Goal: Book appointment/travel/reservation

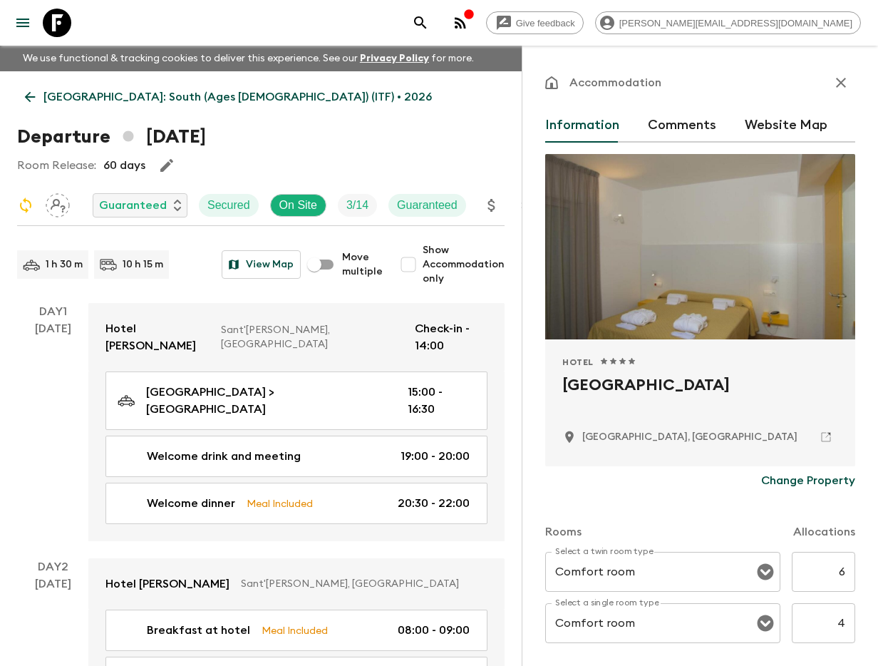
click at [435, 20] on button "search adventures" at bounding box center [420, 23] width 29 height 29
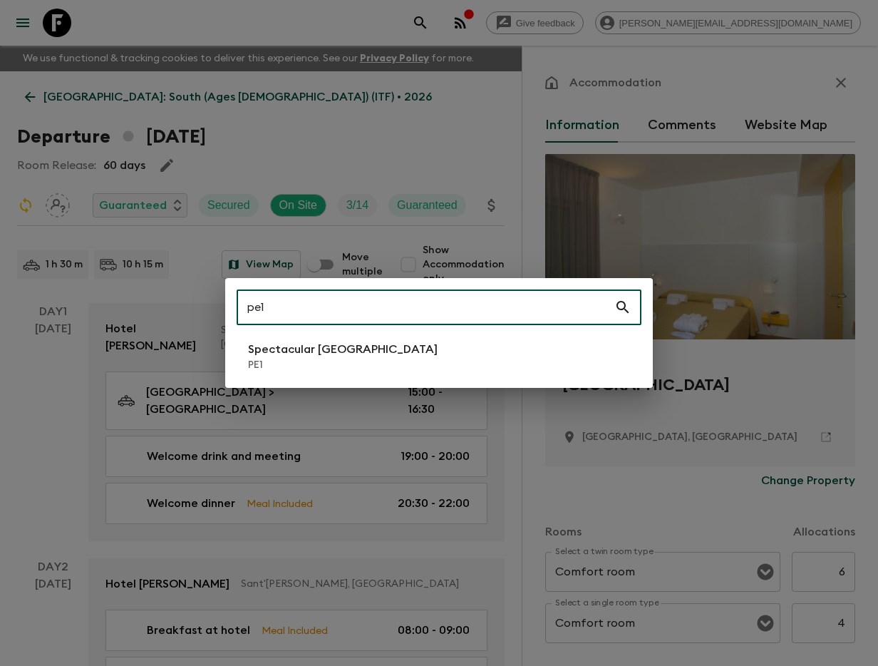
type input "pe1"
click at [319, 357] on p "Spectacular [GEOGRAPHIC_DATA]" at bounding box center [343, 349] width 190 height 17
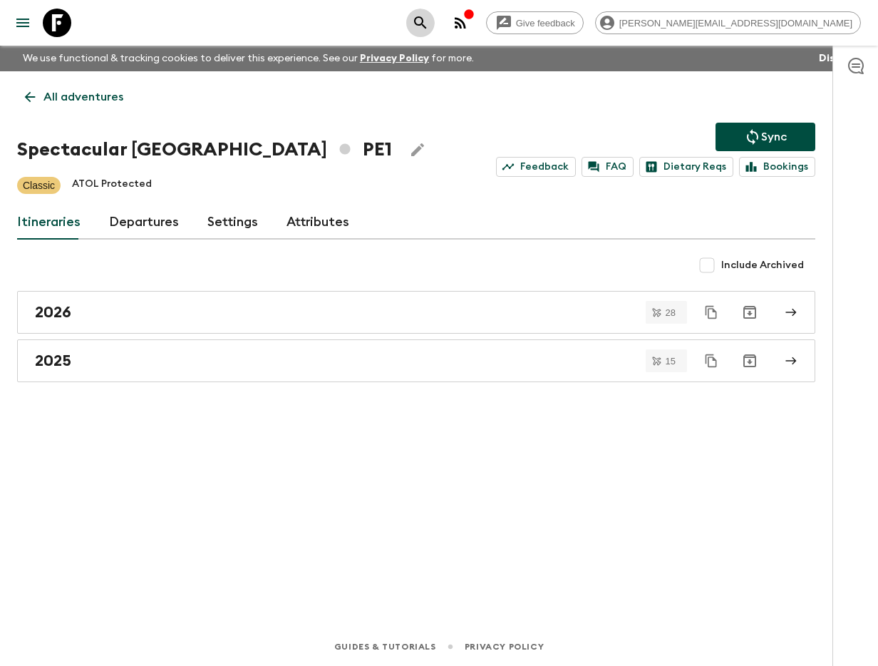
click at [429, 19] on icon "search adventures" at bounding box center [420, 22] width 17 height 17
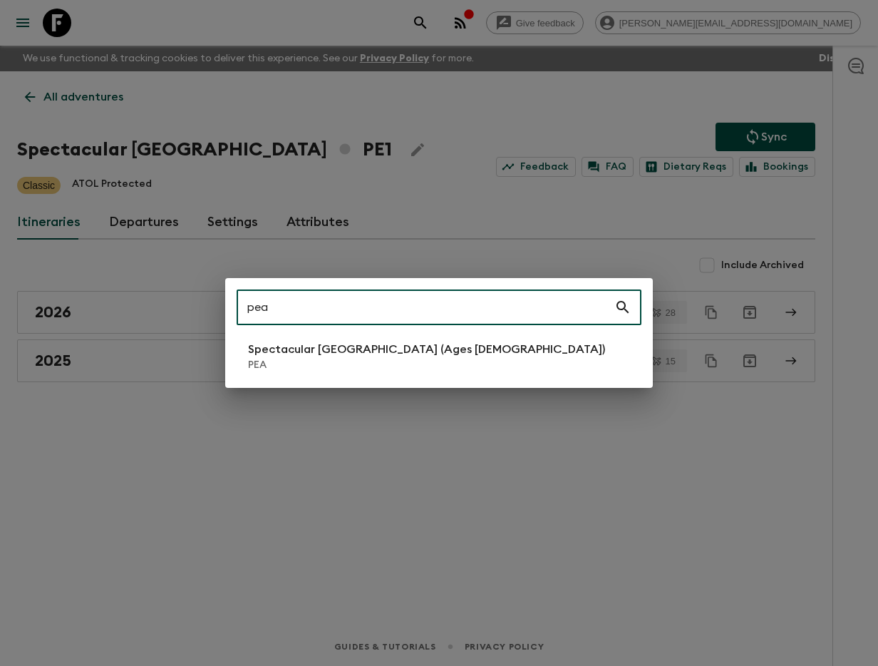
type input "pea"
drag, startPoint x: 387, startPoint y: 345, endPoint x: 547, endPoint y: 109, distance: 284.9
click at [387, 345] on p "Spectacular [GEOGRAPHIC_DATA] (Ages [DEMOGRAPHIC_DATA])" at bounding box center [426, 349] width 357 height 17
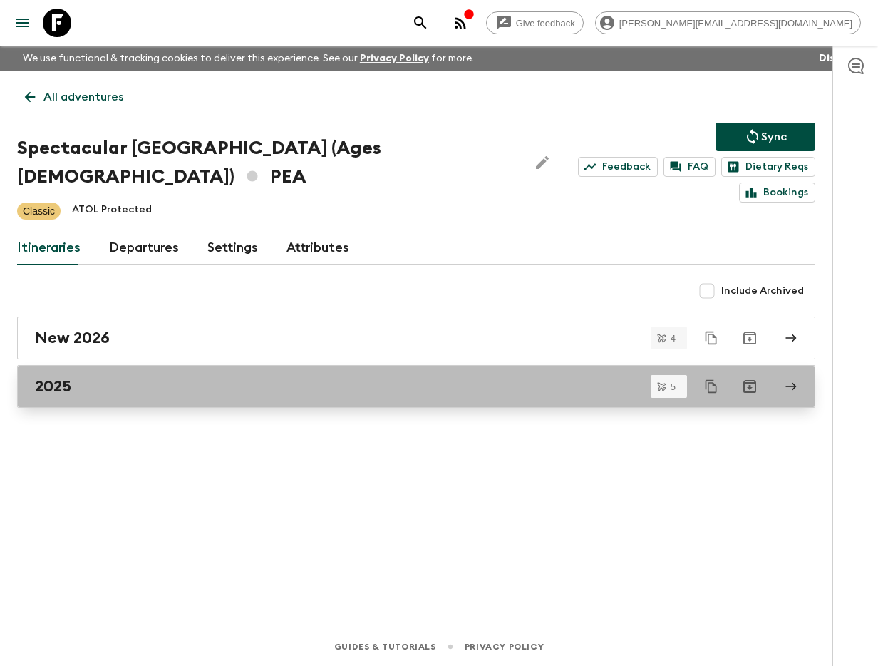
click at [170, 376] on link "2025" at bounding box center [416, 386] width 798 height 43
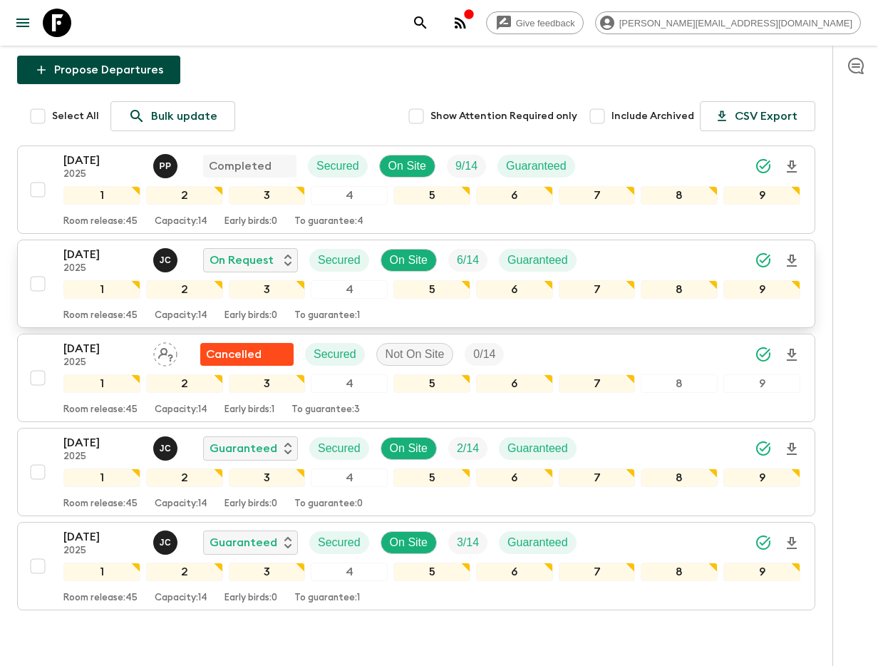
scroll to position [222, 0]
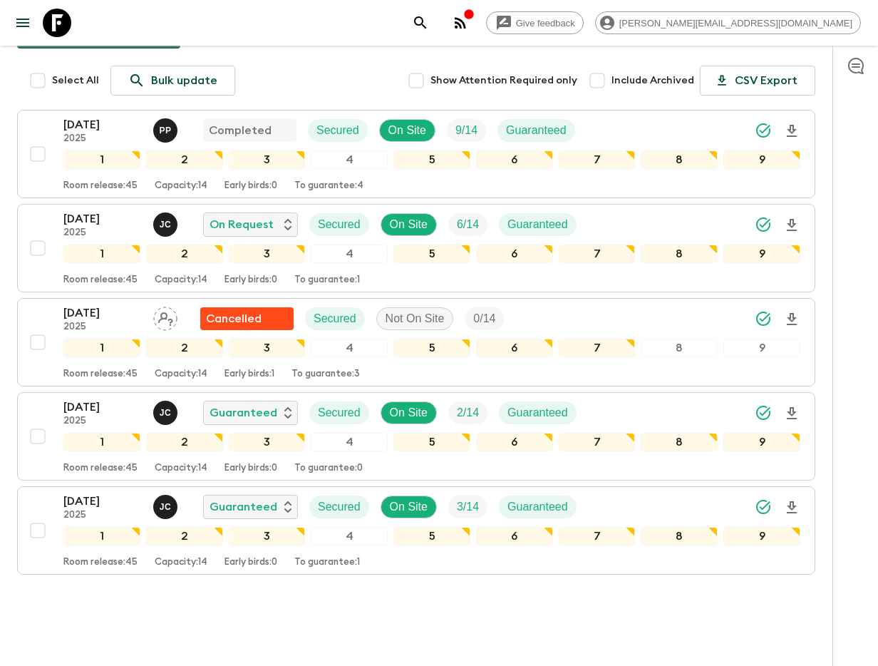
click at [105, 210] on p "[DATE]" at bounding box center [102, 218] width 78 height 17
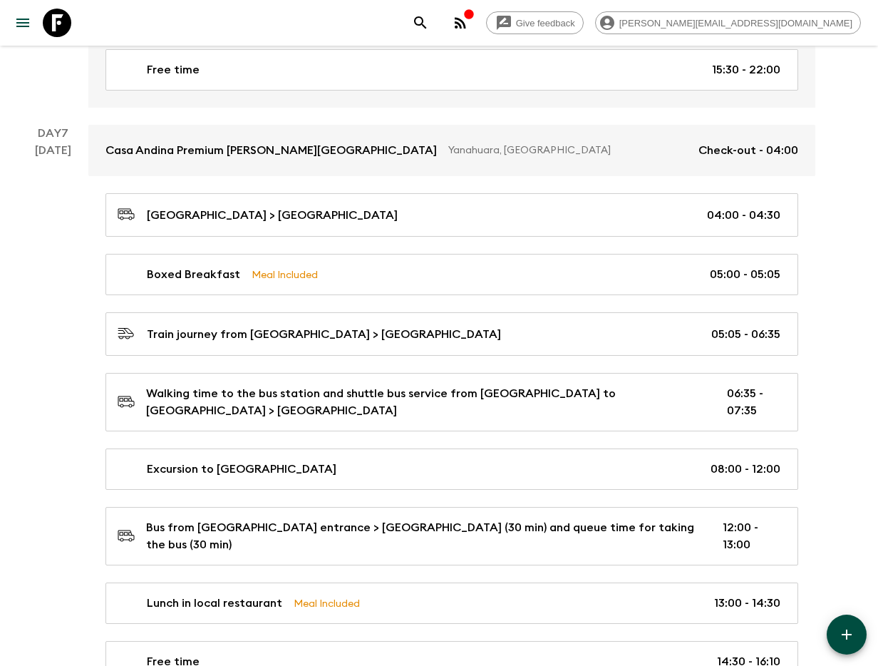
scroll to position [2022, 0]
